Goal: Entertainment & Leisure: Consume media (video, audio)

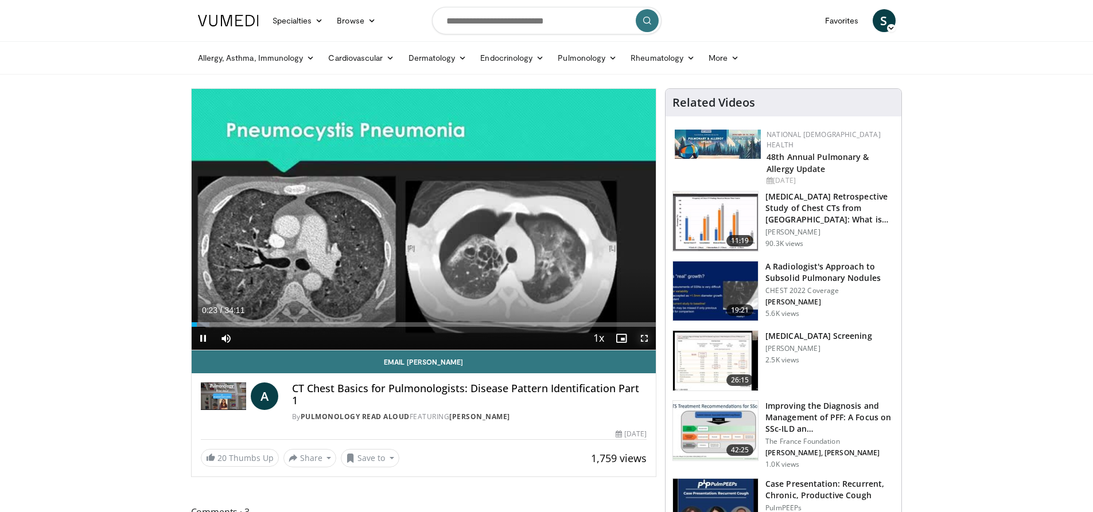
click at [648, 336] on span "Video Player" at bounding box center [644, 338] width 23 height 23
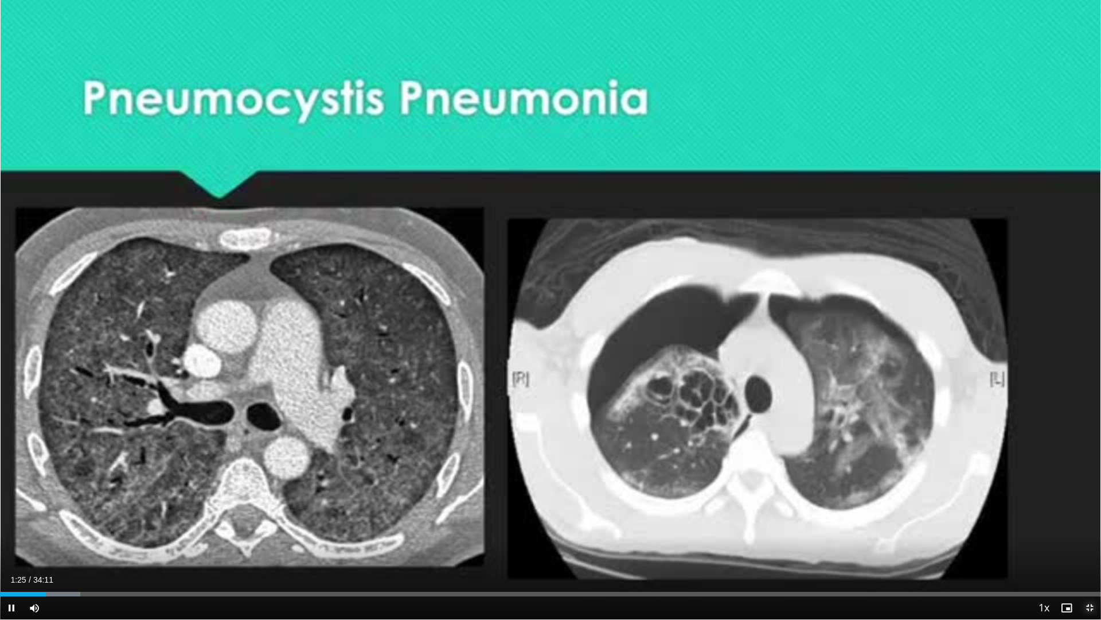
click at [1085, 512] on span "Video Player" at bounding box center [1089, 607] width 23 height 23
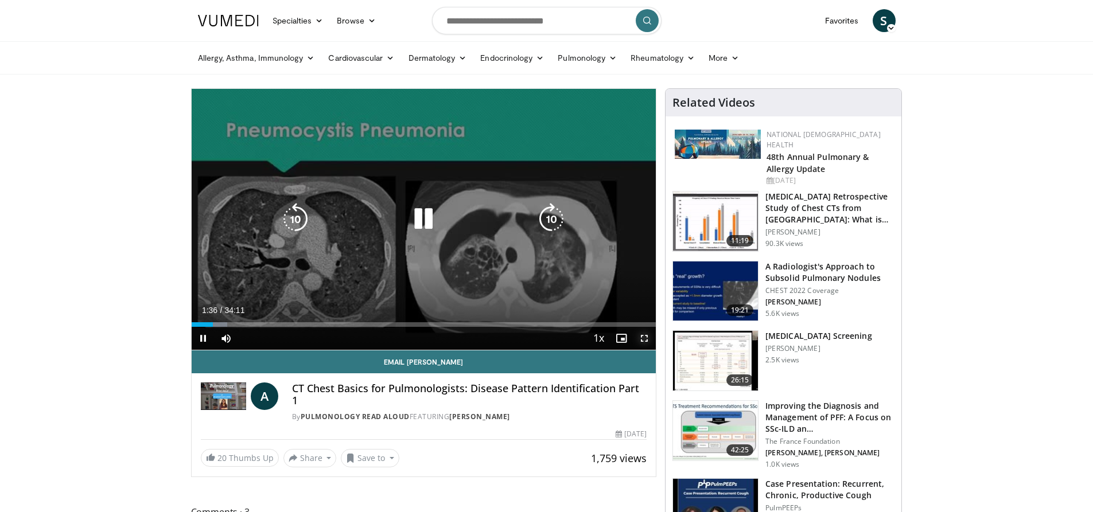
drag, startPoint x: 641, startPoint y: 340, endPoint x: 641, endPoint y: 419, distance: 79.7
click at [641, 340] on span "Video Player" at bounding box center [644, 338] width 23 height 23
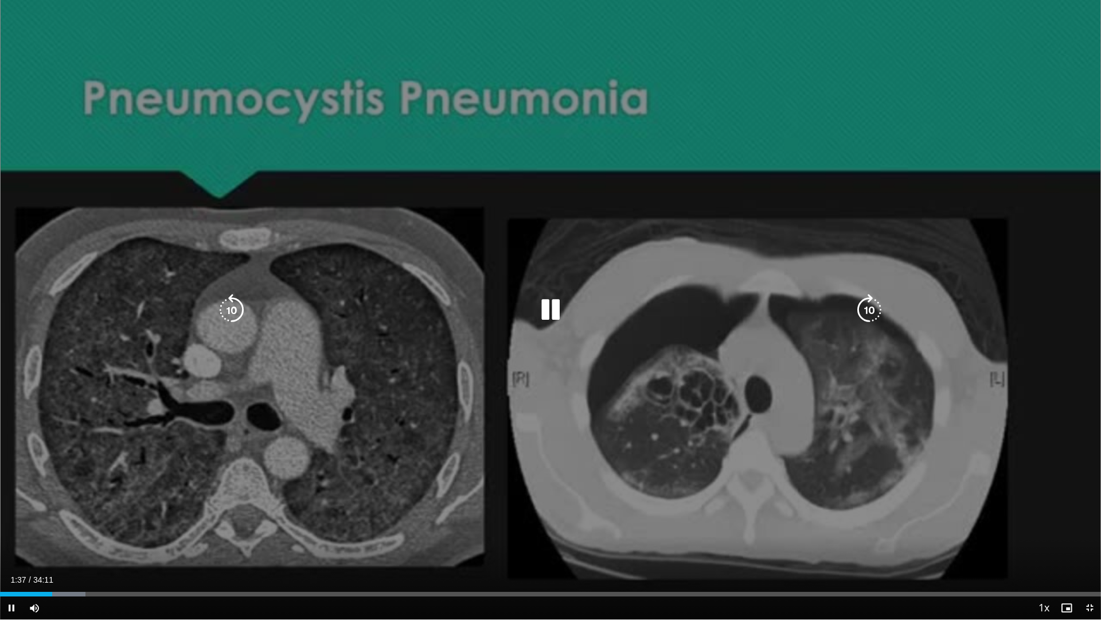
click at [239, 307] on icon "Video Player" at bounding box center [232, 310] width 32 height 32
click at [236, 307] on icon "Video Player" at bounding box center [232, 310] width 32 height 32
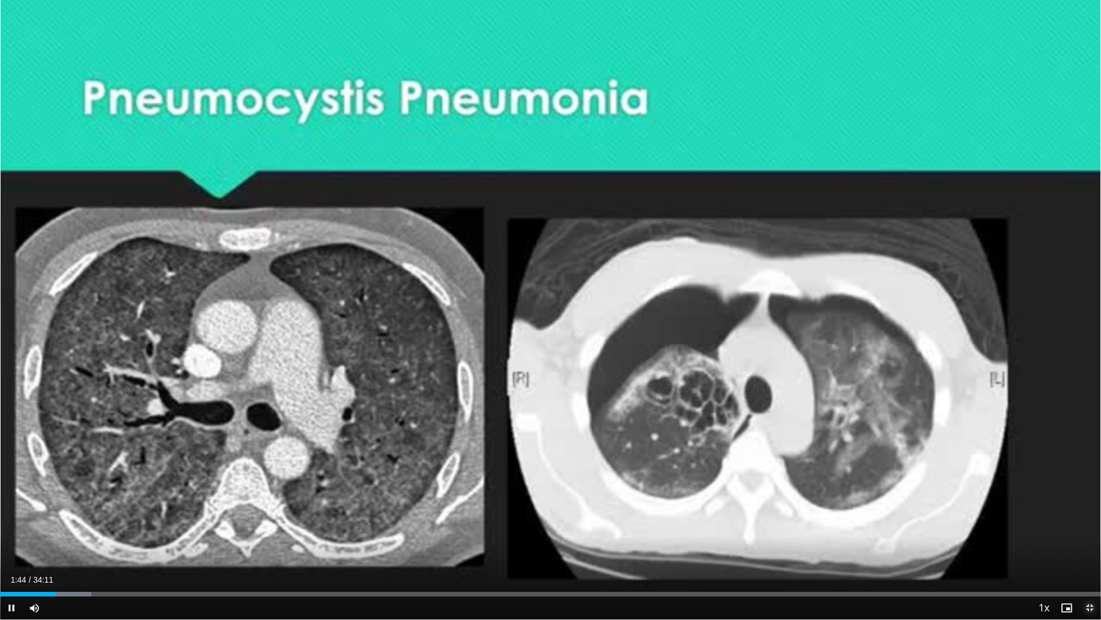
click at [1089, 512] on span "Video Player" at bounding box center [1089, 607] width 23 height 23
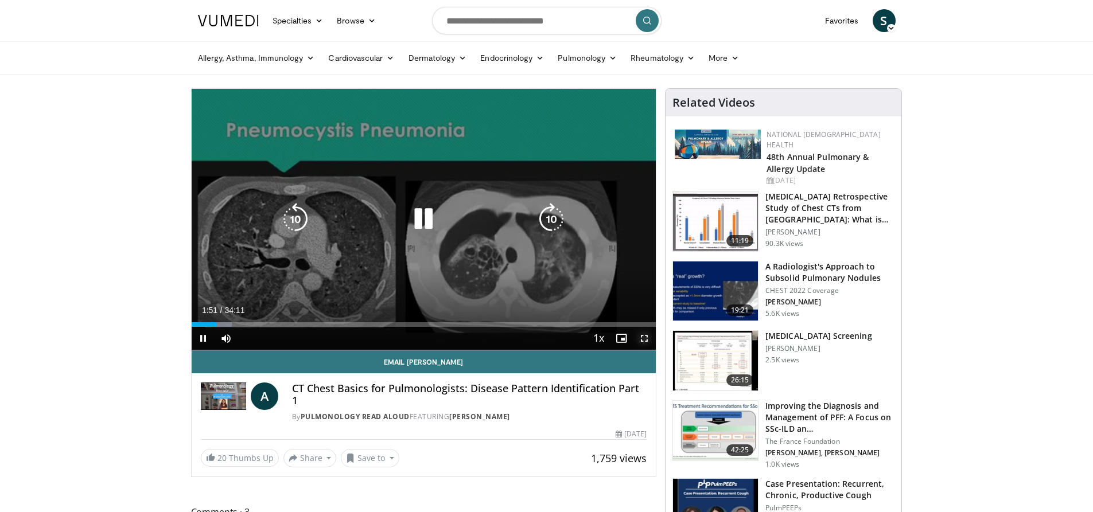
drag, startPoint x: 641, startPoint y: 337, endPoint x: 641, endPoint y: 417, distance: 79.7
click at [641, 337] on span "Video Player" at bounding box center [644, 338] width 23 height 23
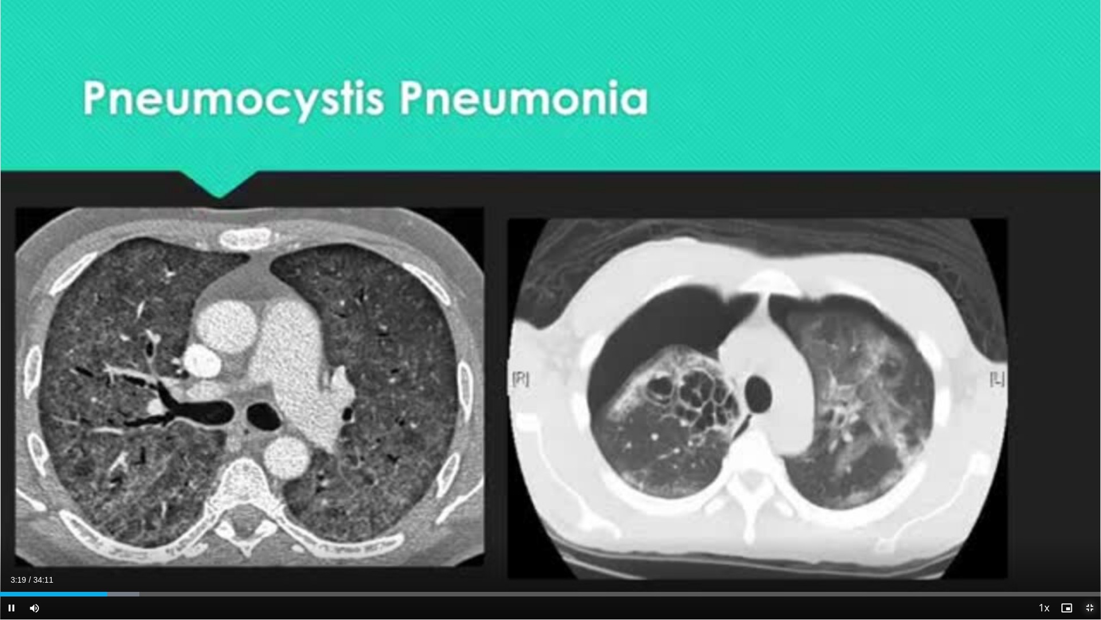
click at [1089, 512] on span "Video Player" at bounding box center [1089, 607] width 23 height 23
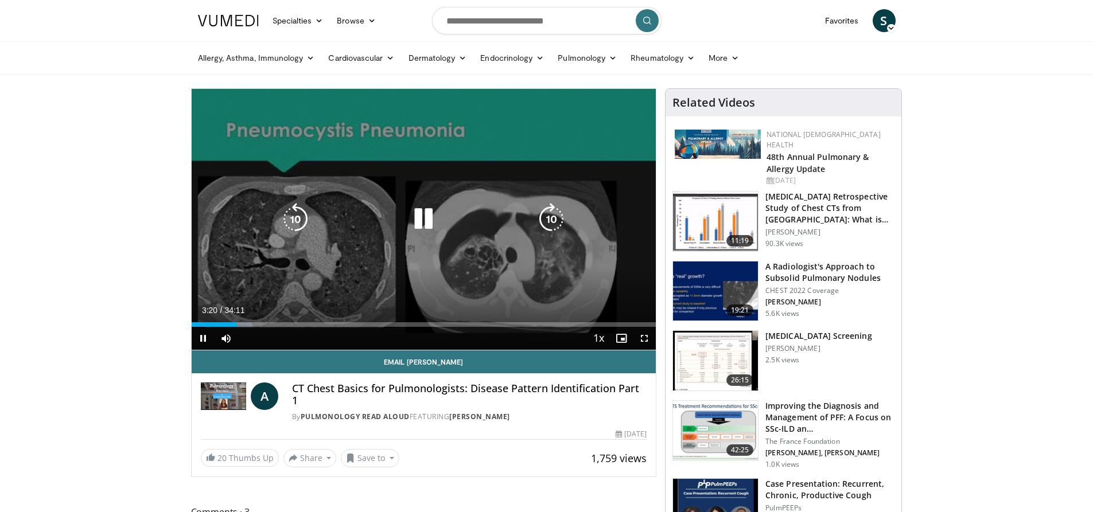
click at [414, 222] on icon "Video Player" at bounding box center [423, 219] width 32 height 32
click at [428, 226] on icon "Video Player" at bounding box center [423, 219] width 32 height 32
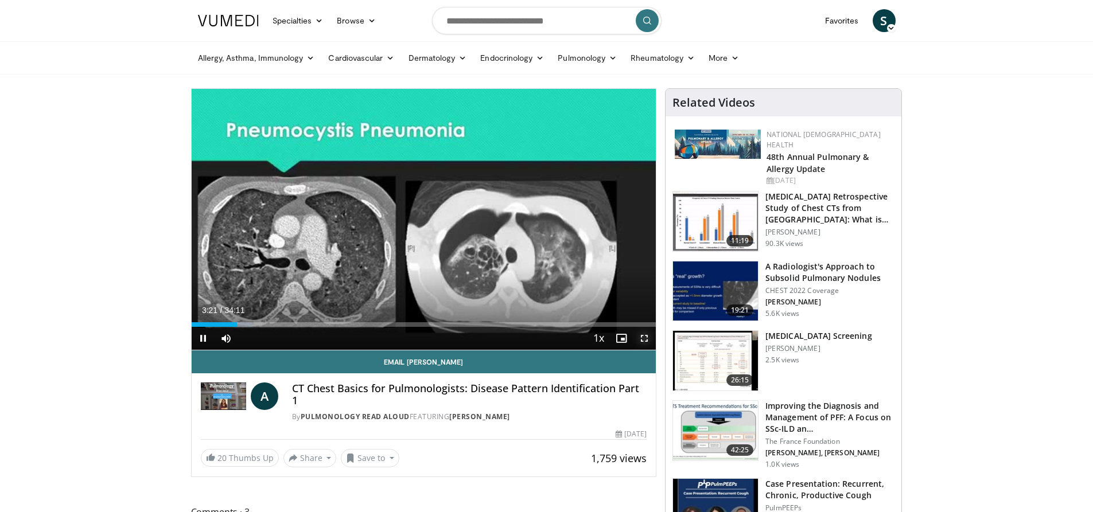
click at [649, 339] on span "Video Player" at bounding box center [644, 338] width 23 height 23
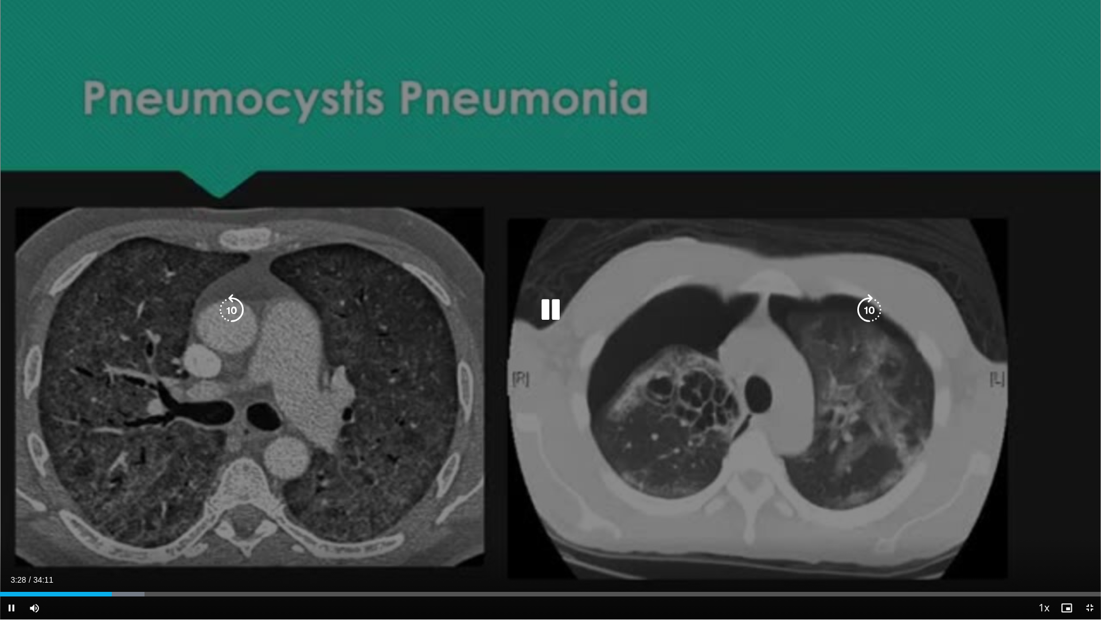
click at [552, 141] on div "30 seconds Tap to unmute" at bounding box center [550, 309] width 1101 height 619
click at [229, 298] on icon "Video Player" at bounding box center [232, 310] width 32 height 32
click at [551, 309] on icon "Video Player" at bounding box center [551, 310] width 32 height 32
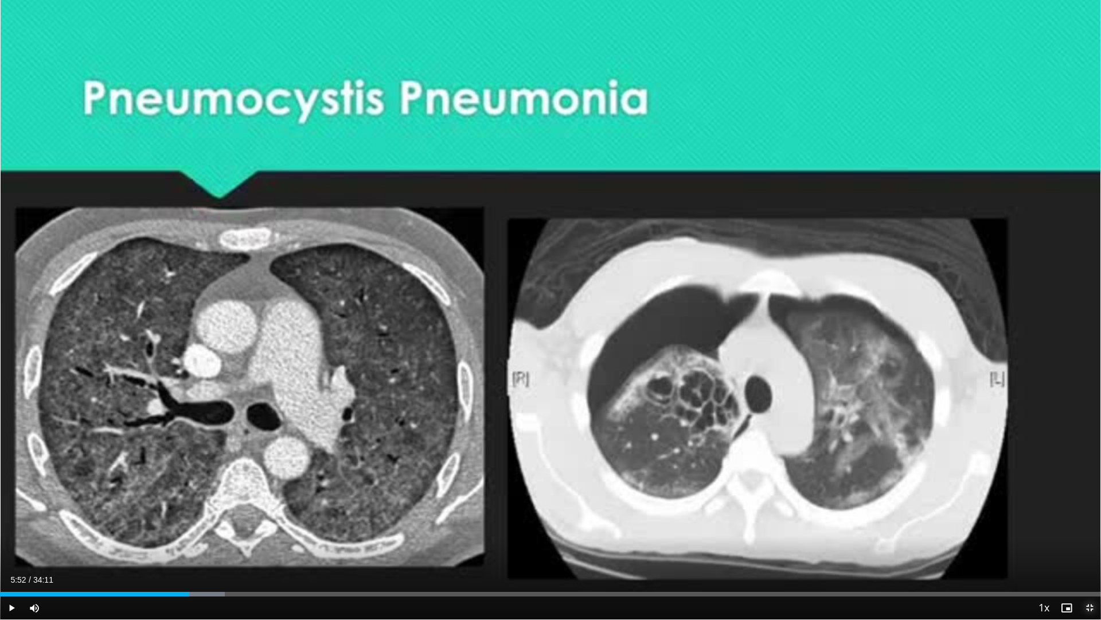
click at [1091, 512] on span "Video Player" at bounding box center [1089, 607] width 23 height 23
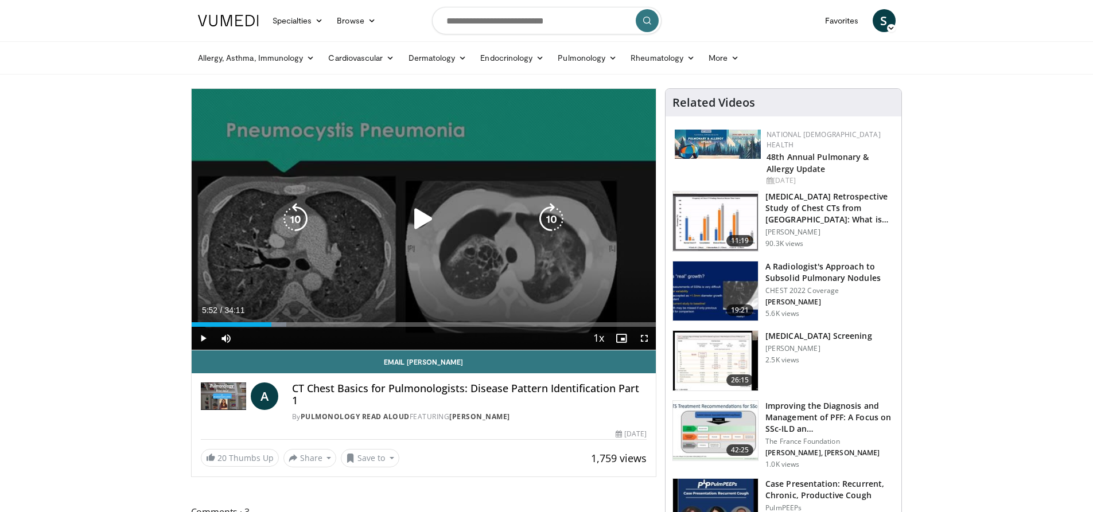
click at [402, 224] on div "Video Player" at bounding box center [423, 219] width 279 height 23
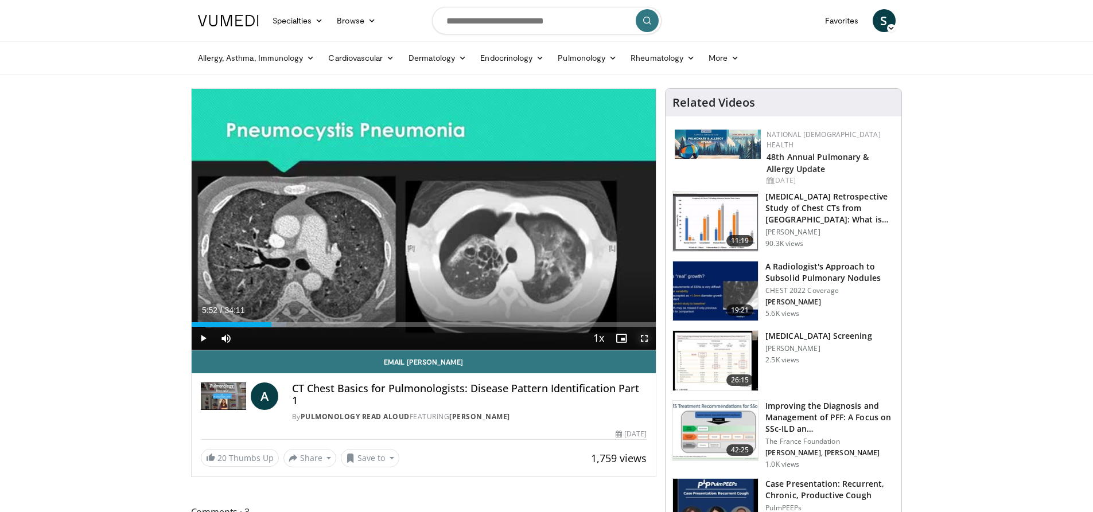
click at [639, 338] on span "Video Player" at bounding box center [644, 338] width 23 height 23
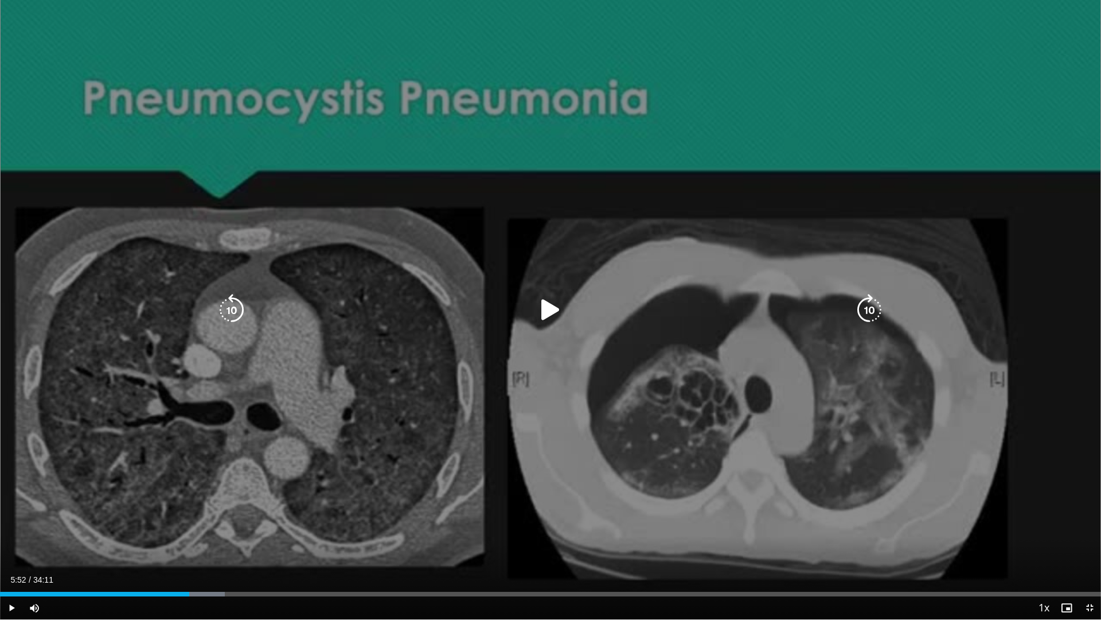
click at [556, 316] on icon "Video Player" at bounding box center [551, 310] width 32 height 32
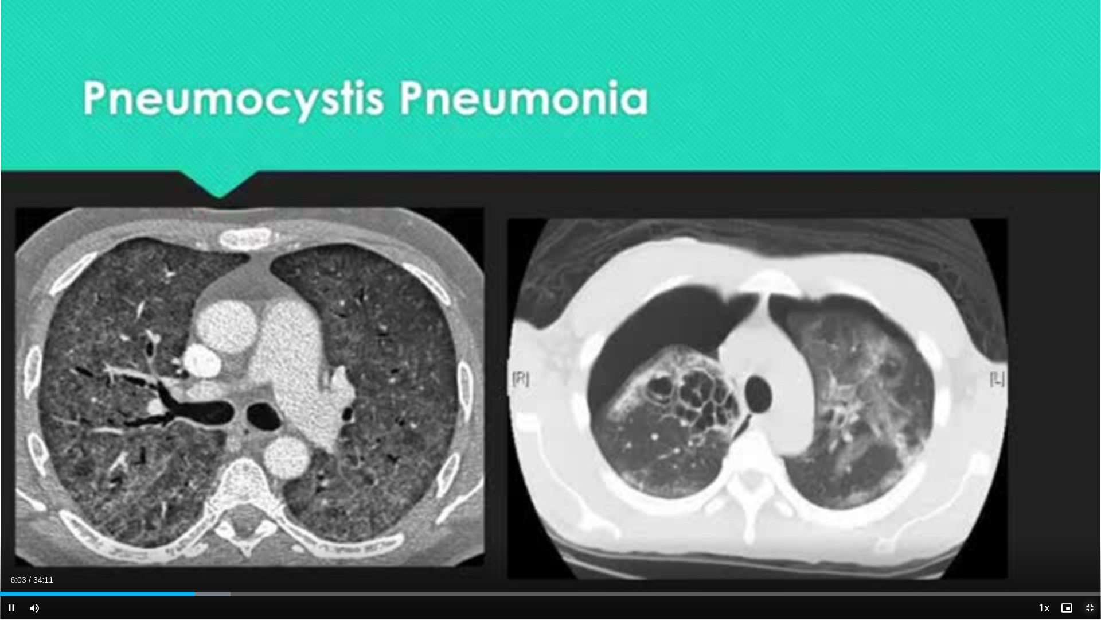
click at [1092, 512] on span "Video Player" at bounding box center [1089, 607] width 23 height 23
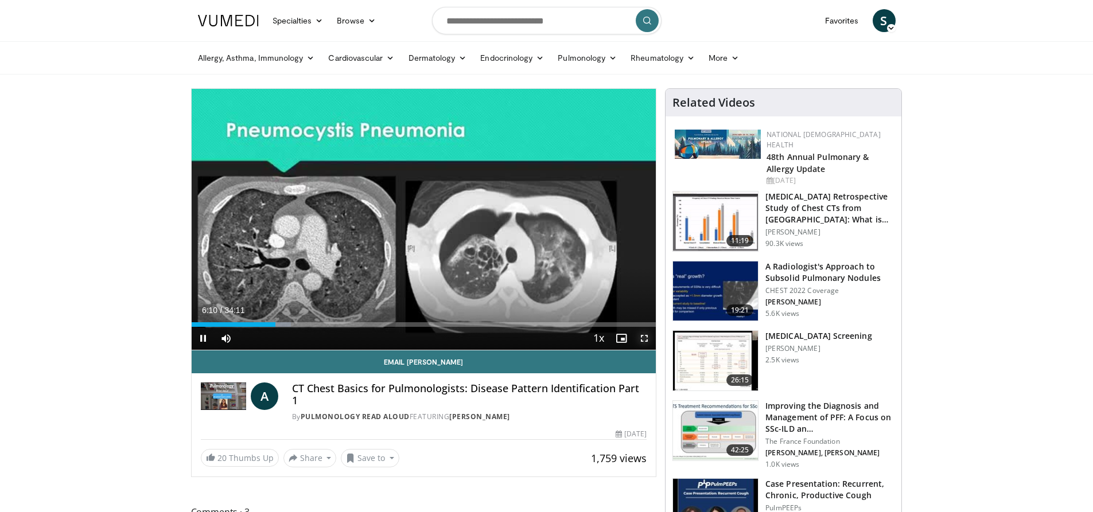
click at [640, 336] on span "Video Player" at bounding box center [644, 338] width 23 height 23
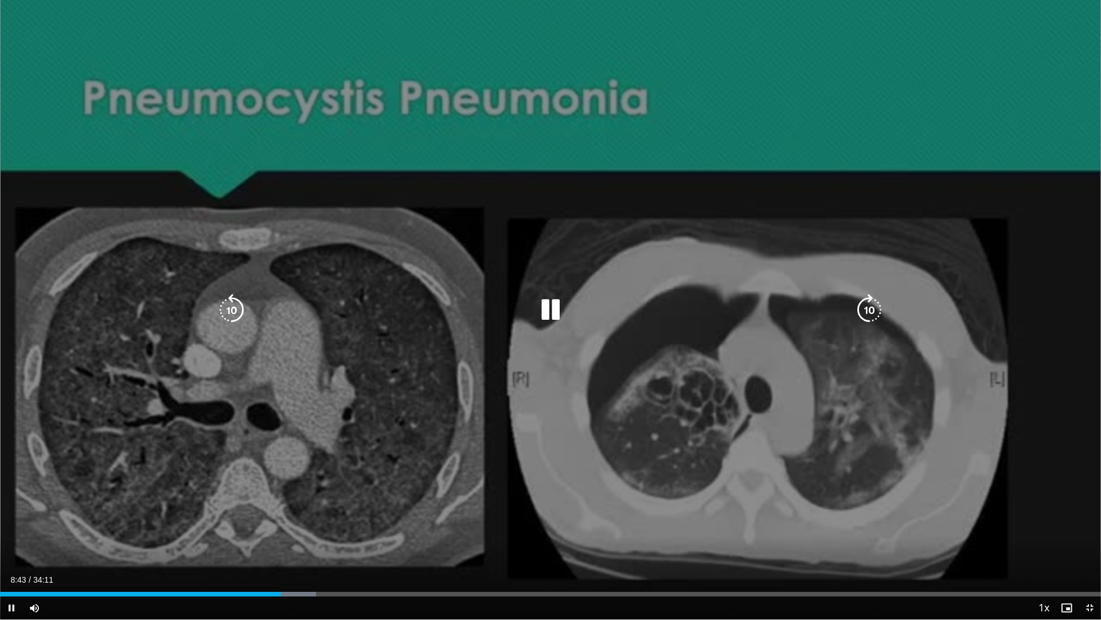
click at [232, 303] on icon "Video Player" at bounding box center [232, 310] width 32 height 32
click at [552, 306] on icon "Video Player" at bounding box center [551, 310] width 32 height 32
click at [234, 306] on icon "Video Player" at bounding box center [232, 310] width 32 height 32
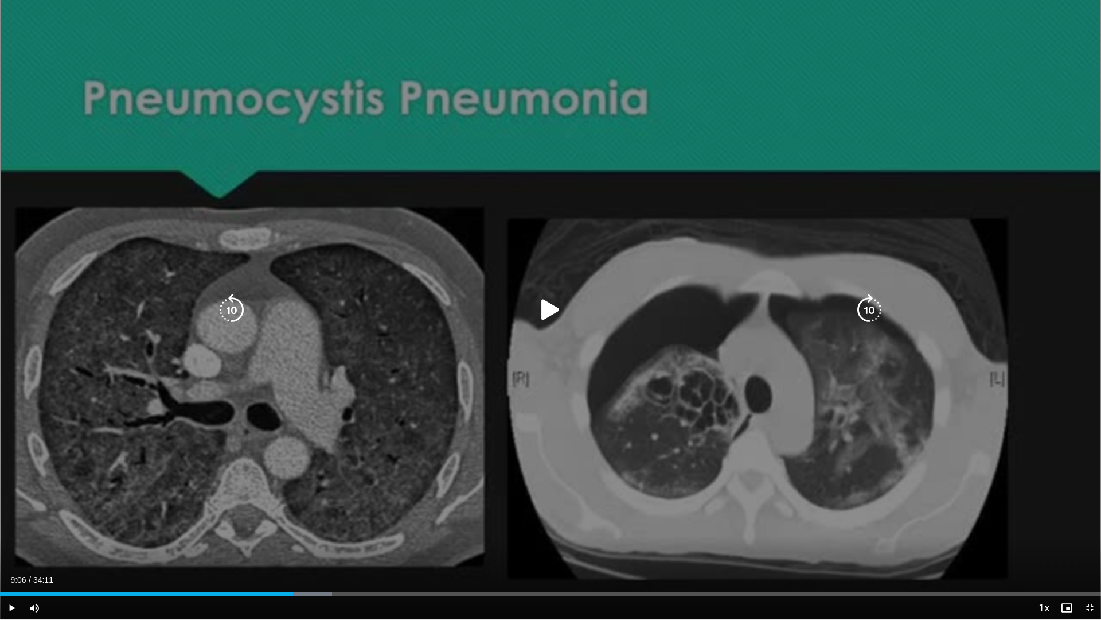
click at [539, 309] on icon "Video Player" at bounding box center [551, 310] width 32 height 32
click at [546, 315] on icon "Video Player" at bounding box center [551, 310] width 32 height 32
click at [552, 317] on icon "Video Player" at bounding box center [551, 310] width 32 height 32
click at [546, 303] on icon "Video Player" at bounding box center [551, 310] width 32 height 32
click at [551, 310] on icon "Video Player" at bounding box center [551, 310] width 32 height 32
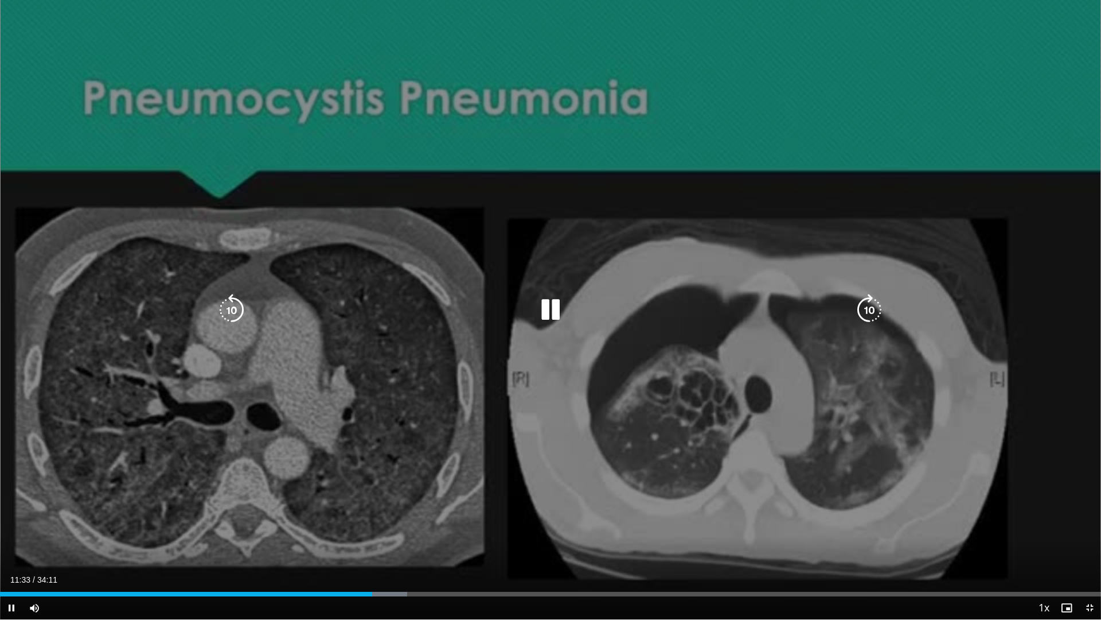
click at [556, 309] on icon "Video Player" at bounding box center [551, 310] width 32 height 32
click at [555, 313] on icon "Video Player" at bounding box center [551, 310] width 32 height 32
click at [538, 313] on icon "Video Player" at bounding box center [551, 310] width 32 height 32
click at [553, 316] on icon "Video Player" at bounding box center [551, 310] width 32 height 32
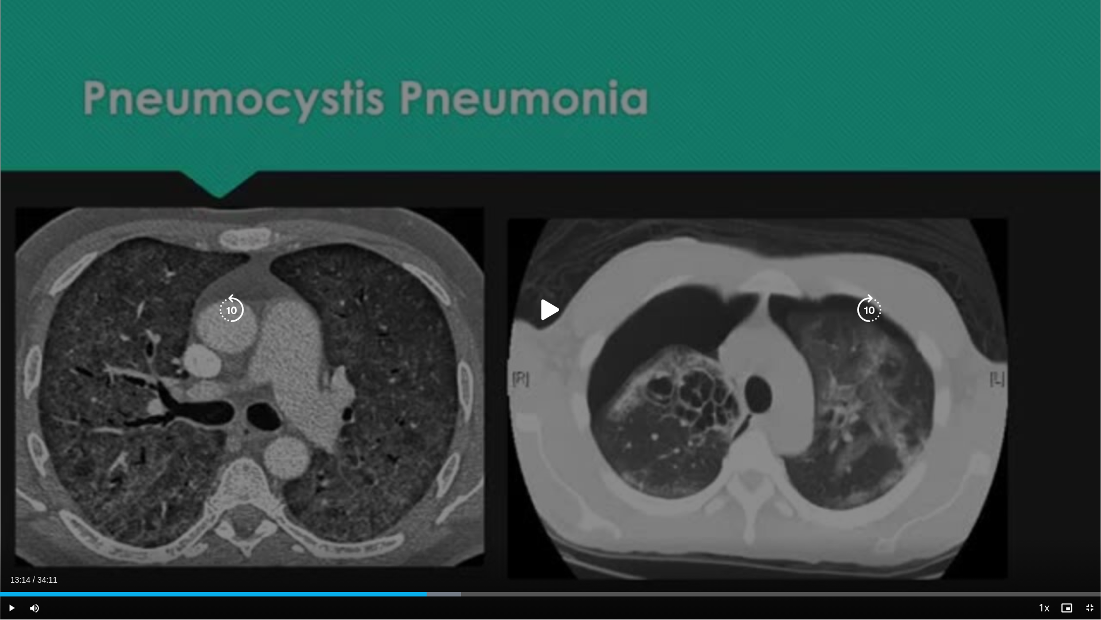
click at [555, 302] on icon "Video Player" at bounding box center [551, 310] width 32 height 32
click at [558, 311] on icon "Video Player" at bounding box center [551, 310] width 32 height 32
click at [228, 305] on icon "Video Player" at bounding box center [232, 310] width 32 height 32
click at [541, 305] on icon "Video Player" at bounding box center [551, 310] width 32 height 32
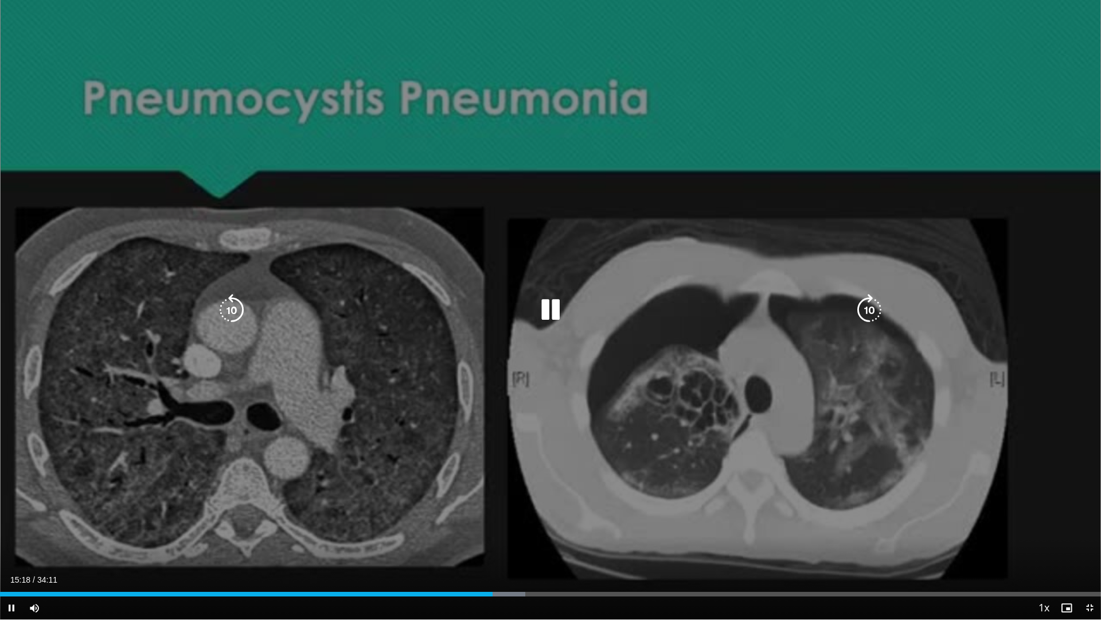
click at [555, 309] on icon "Video Player" at bounding box center [551, 310] width 32 height 32
click at [540, 307] on icon "Video Player" at bounding box center [551, 310] width 32 height 32
click at [235, 315] on icon "Video Player" at bounding box center [232, 310] width 32 height 32
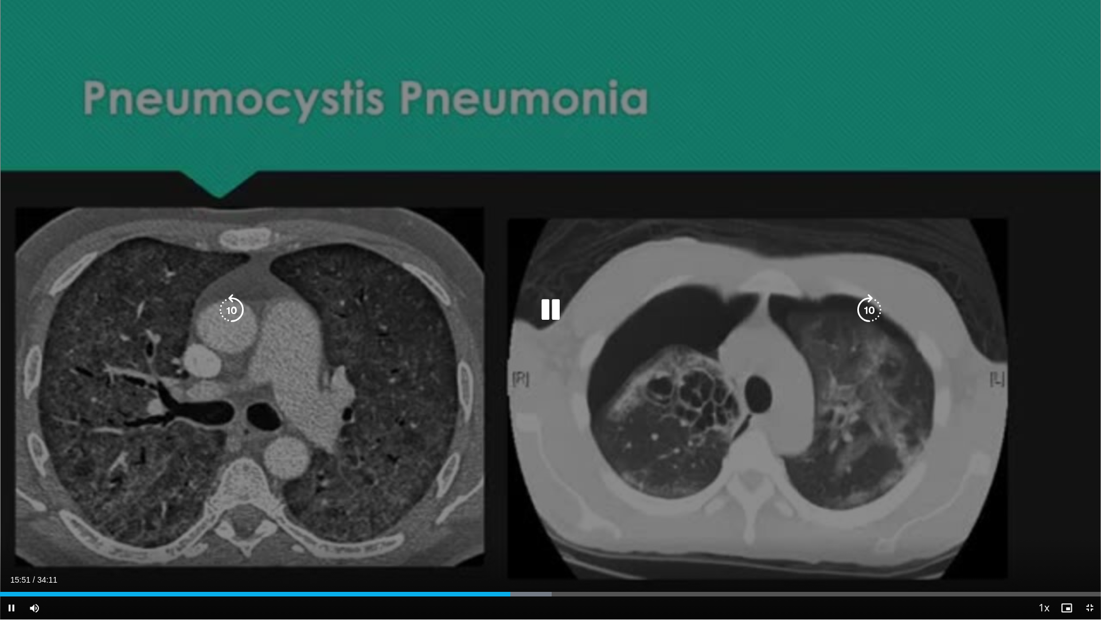
click at [556, 308] on icon "Video Player" at bounding box center [551, 310] width 32 height 32
click at [227, 306] on icon "Video Player" at bounding box center [232, 310] width 32 height 32
click at [552, 318] on icon "Video Player" at bounding box center [551, 310] width 32 height 32
click at [544, 314] on icon "Video Player" at bounding box center [551, 310] width 32 height 32
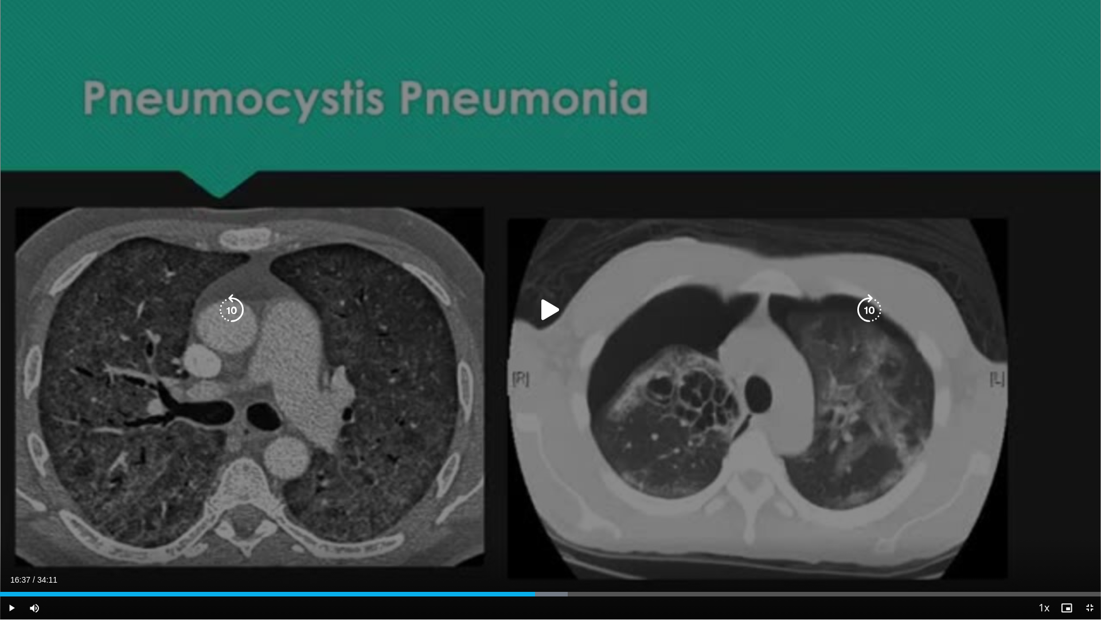
click at [543, 310] on icon "Video Player" at bounding box center [551, 310] width 32 height 32
click at [540, 318] on icon "Video Player" at bounding box center [551, 310] width 32 height 32
click at [547, 310] on icon "Video Player" at bounding box center [551, 310] width 32 height 32
click at [552, 313] on icon "Video Player" at bounding box center [551, 310] width 32 height 32
click at [546, 303] on icon "Video Player" at bounding box center [551, 310] width 32 height 32
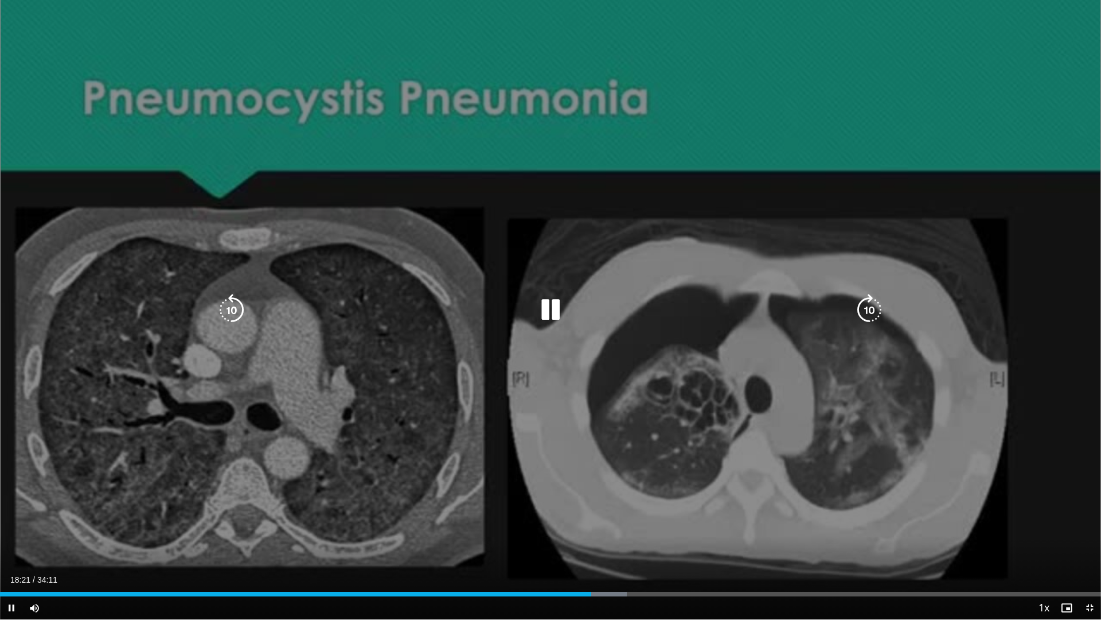
click at [551, 303] on icon "Video Player" at bounding box center [551, 310] width 32 height 32
click at [560, 315] on icon "Video Player" at bounding box center [551, 310] width 32 height 32
click at [556, 310] on icon "Video Player" at bounding box center [551, 310] width 32 height 32
click at [562, 317] on icon "Video Player" at bounding box center [551, 310] width 32 height 32
click at [548, 302] on icon "Video Player" at bounding box center [551, 310] width 32 height 32
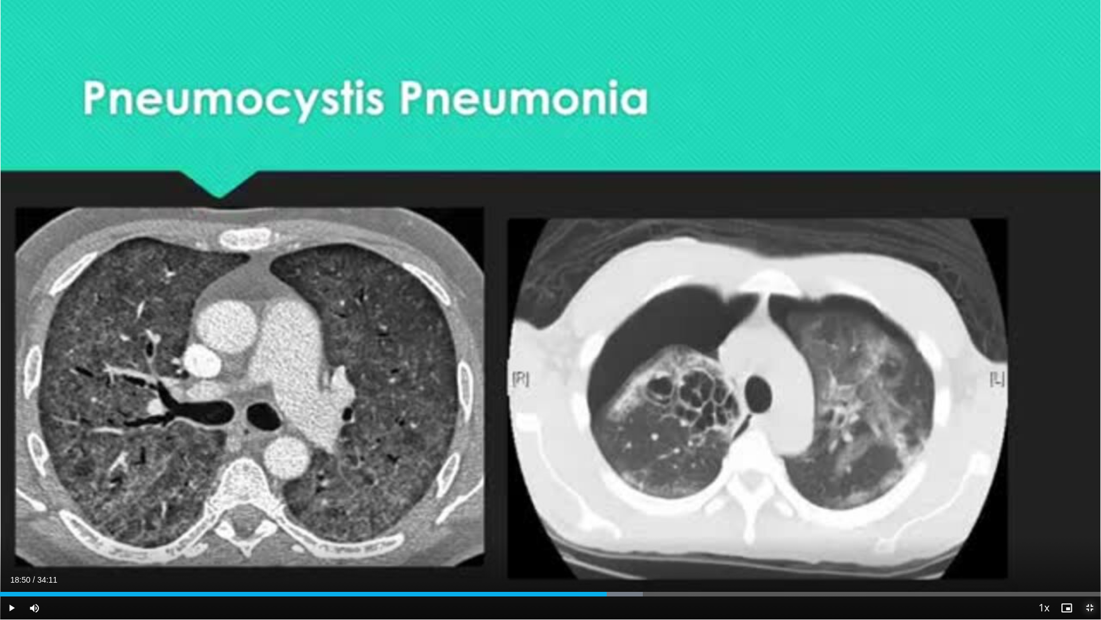
click at [1092, 512] on span "Video Player" at bounding box center [1089, 607] width 23 height 23
